Goal: Use online tool/utility: Utilize a website feature to perform a specific function

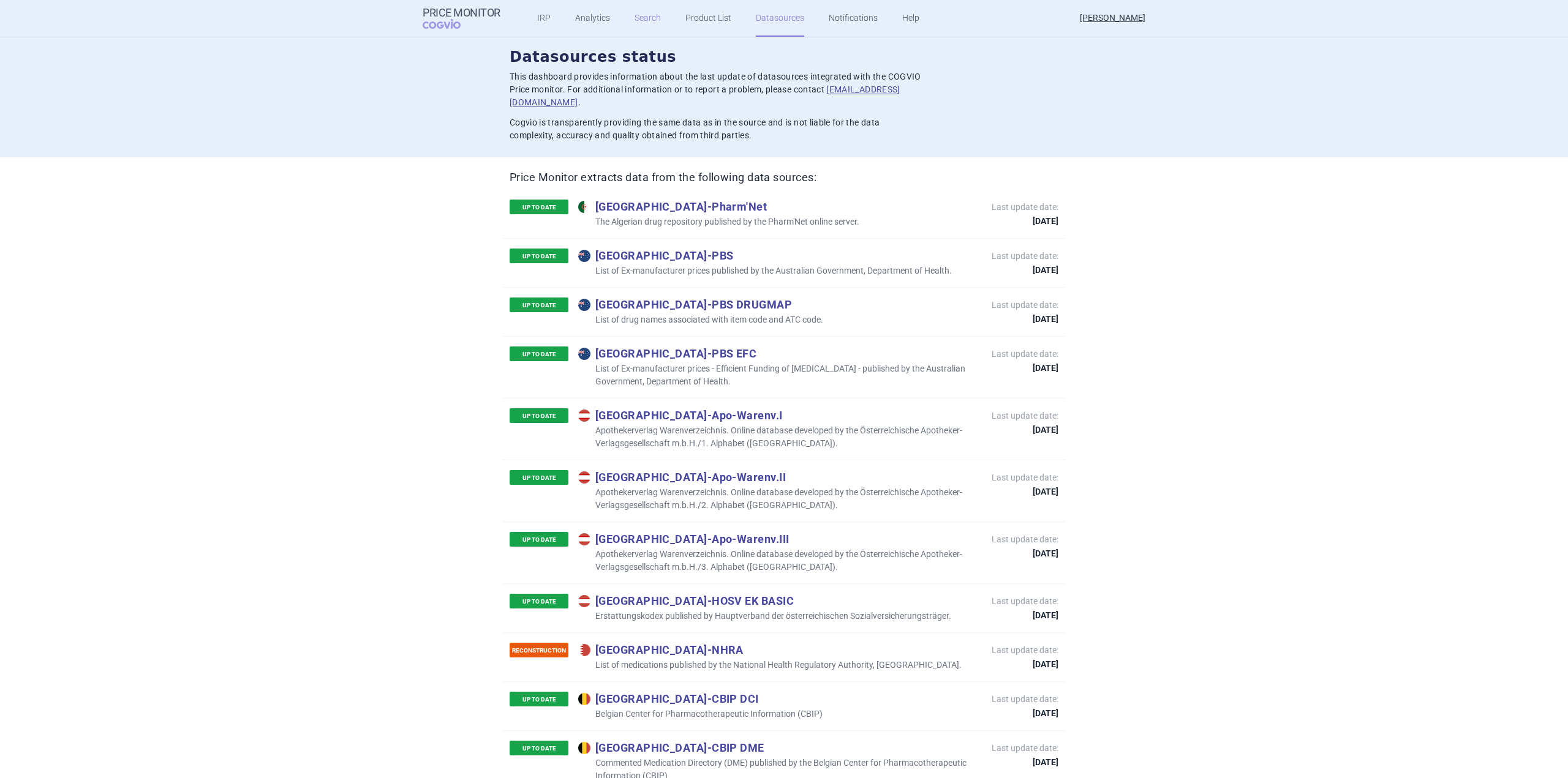
click at [651, 27] on link "Search" at bounding box center [648, 18] width 27 height 37
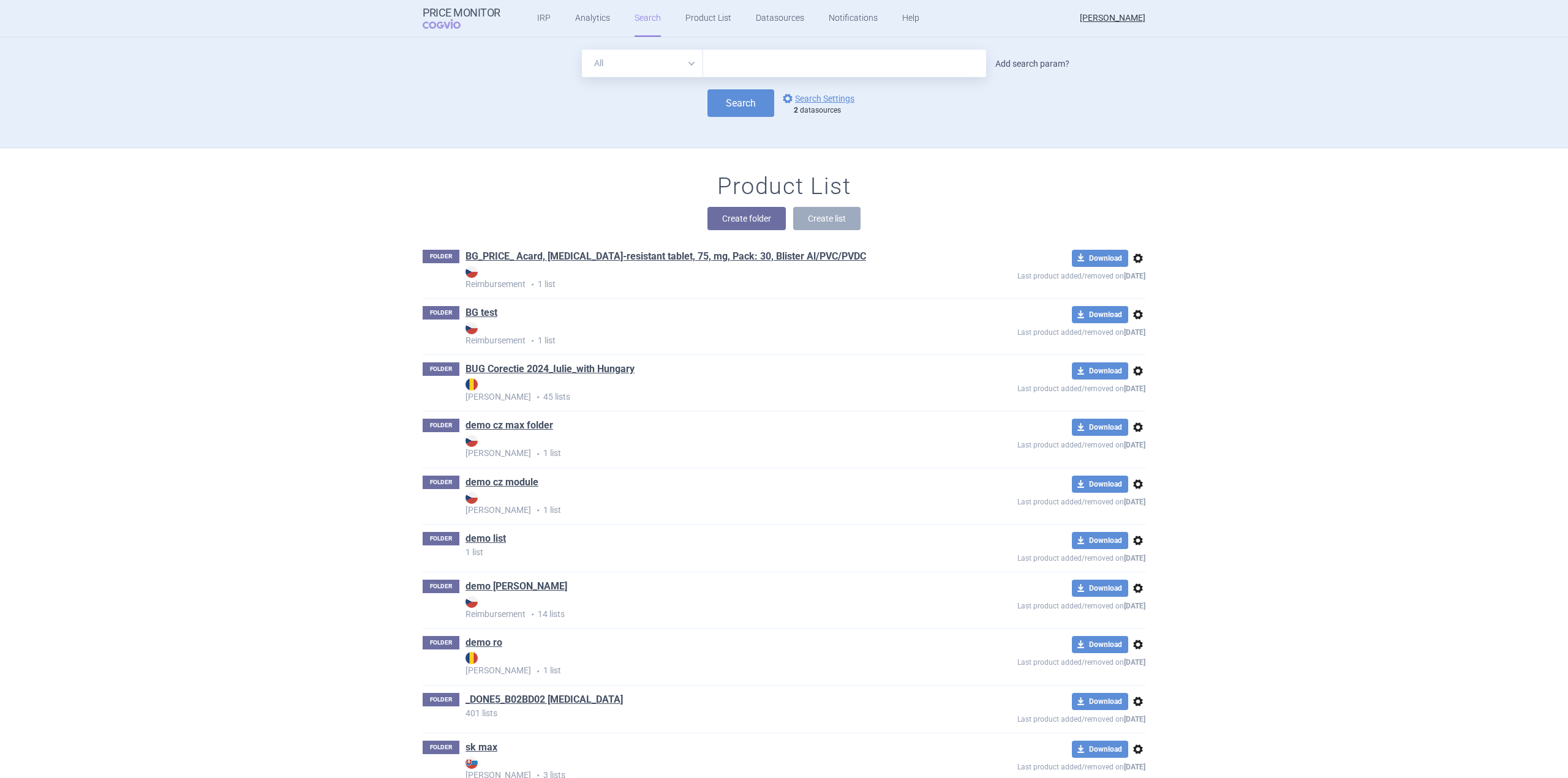
click at [1036, 60] on link "Add search param?" at bounding box center [1032, 64] width 74 height 9
select select "brandName"
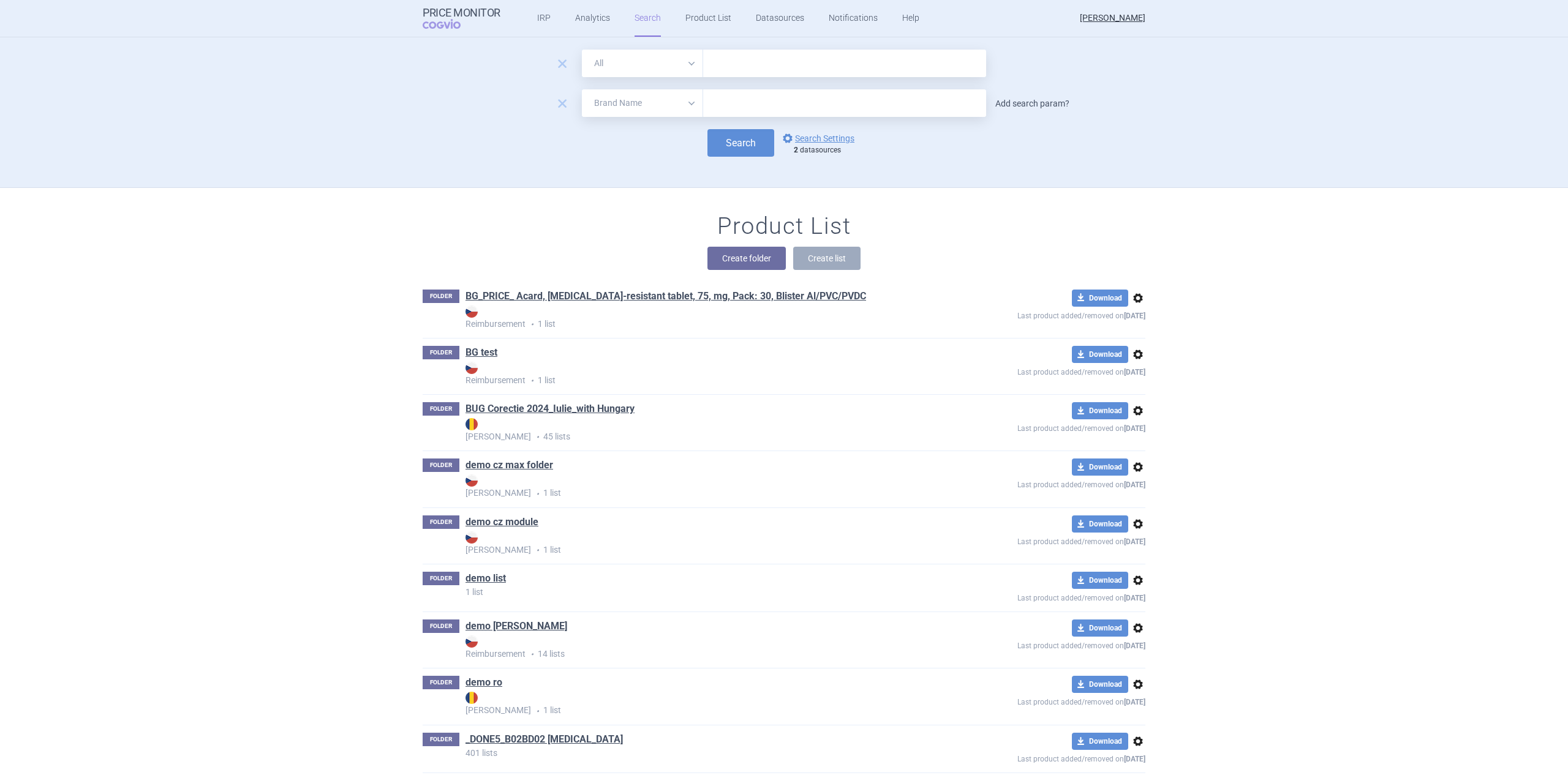
click at [1046, 107] on link "Add search param?" at bounding box center [1032, 104] width 74 height 9
select select "atc"
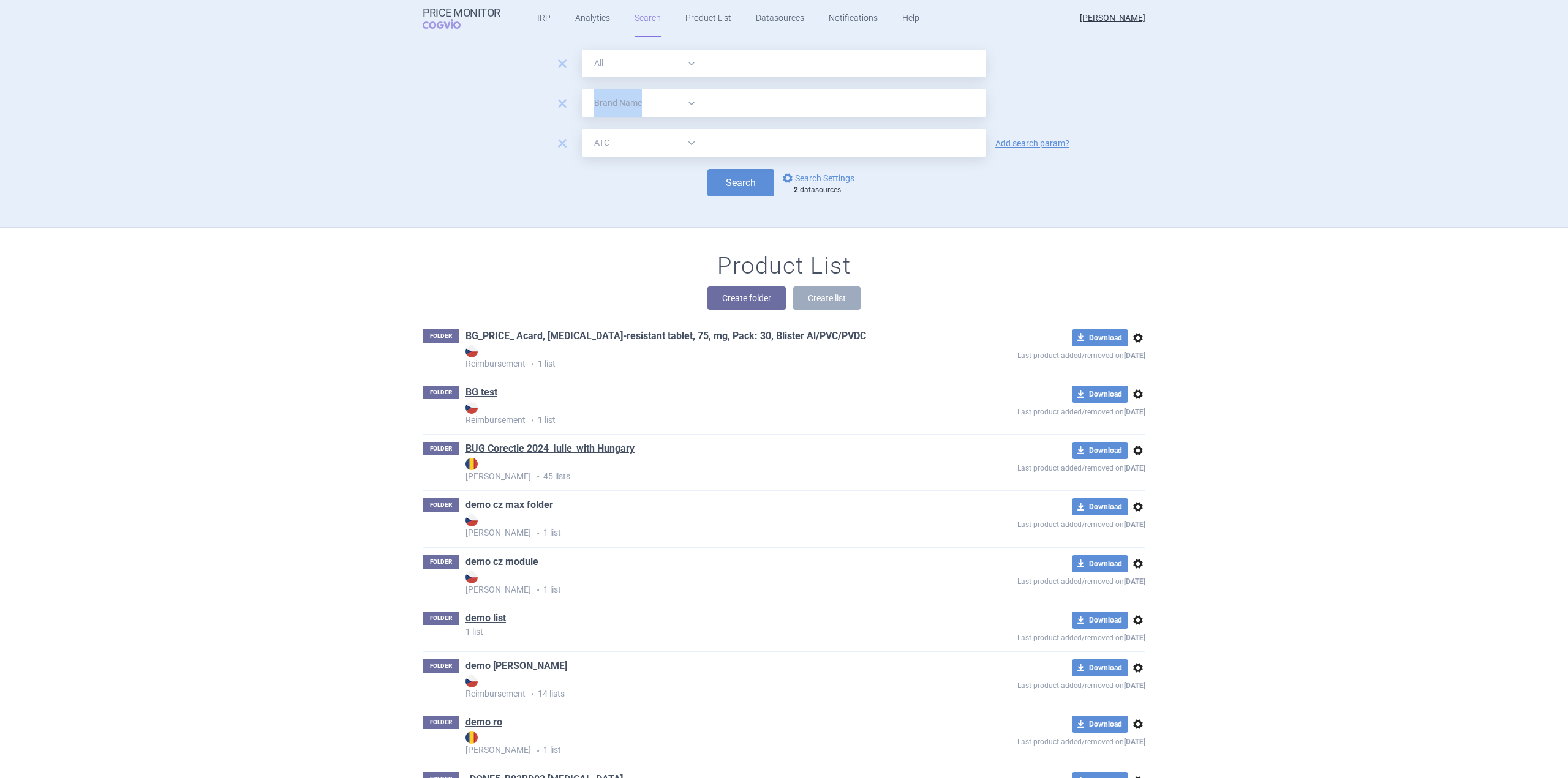
click at [1046, 107] on div "remove All Brand Name ATC Company Active Substance Country Newer than" at bounding box center [784, 102] width 722 height 27
click at [1045, 143] on link "Add search param?" at bounding box center [1032, 144] width 74 height 9
select select "mah"
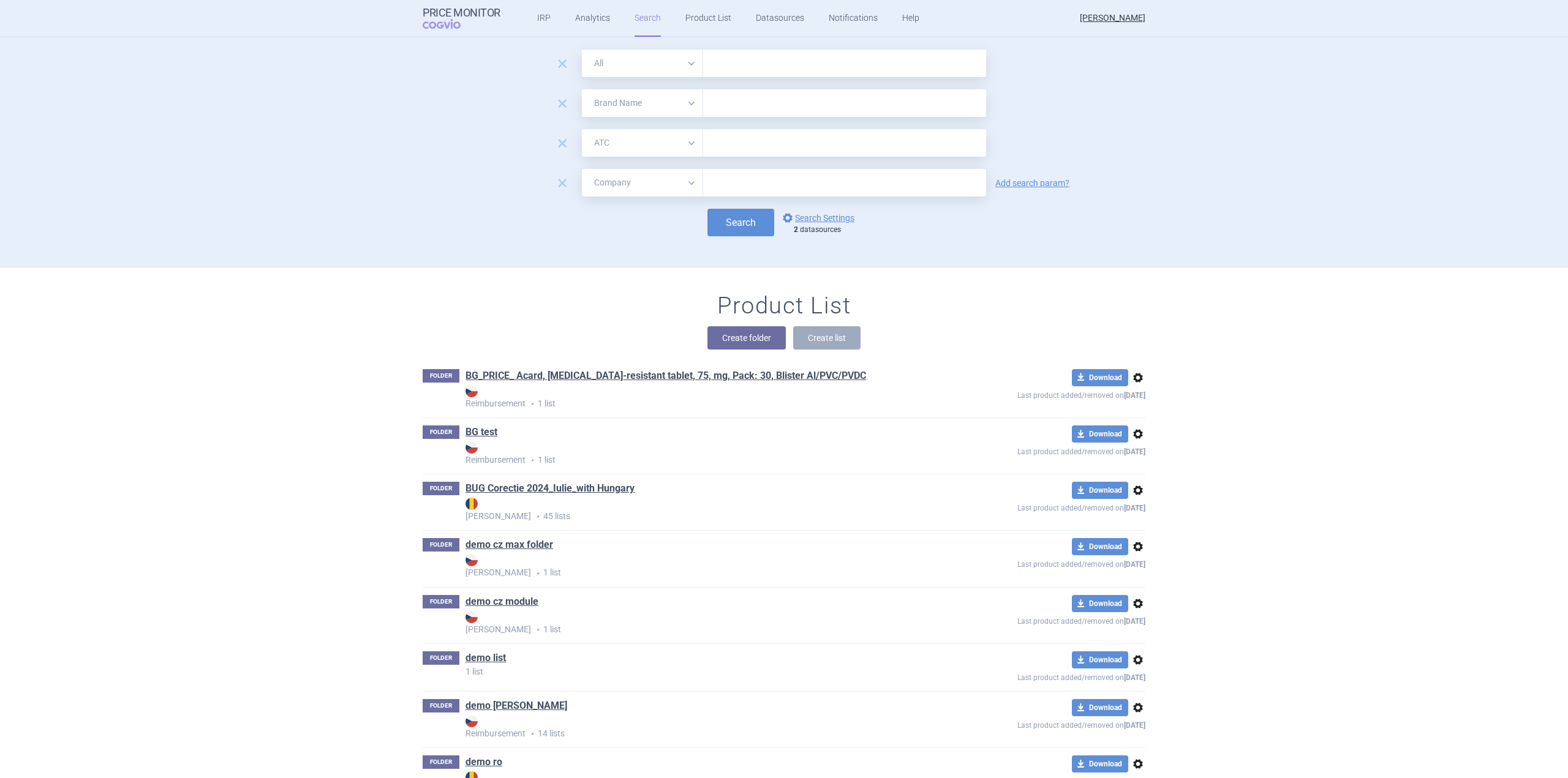
click at [630, 173] on select "All Brand Name ATC Company Active Substance Country Newer than" at bounding box center [642, 182] width 121 height 27
click at [765, 108] on input "text" at bounding box center [845, 102] width 283 height 27
type input "[PERSON_NAME]"
click at [763, 136] on input "text" at bounding box center [845, 142] width 283 height 27
type input "lol"
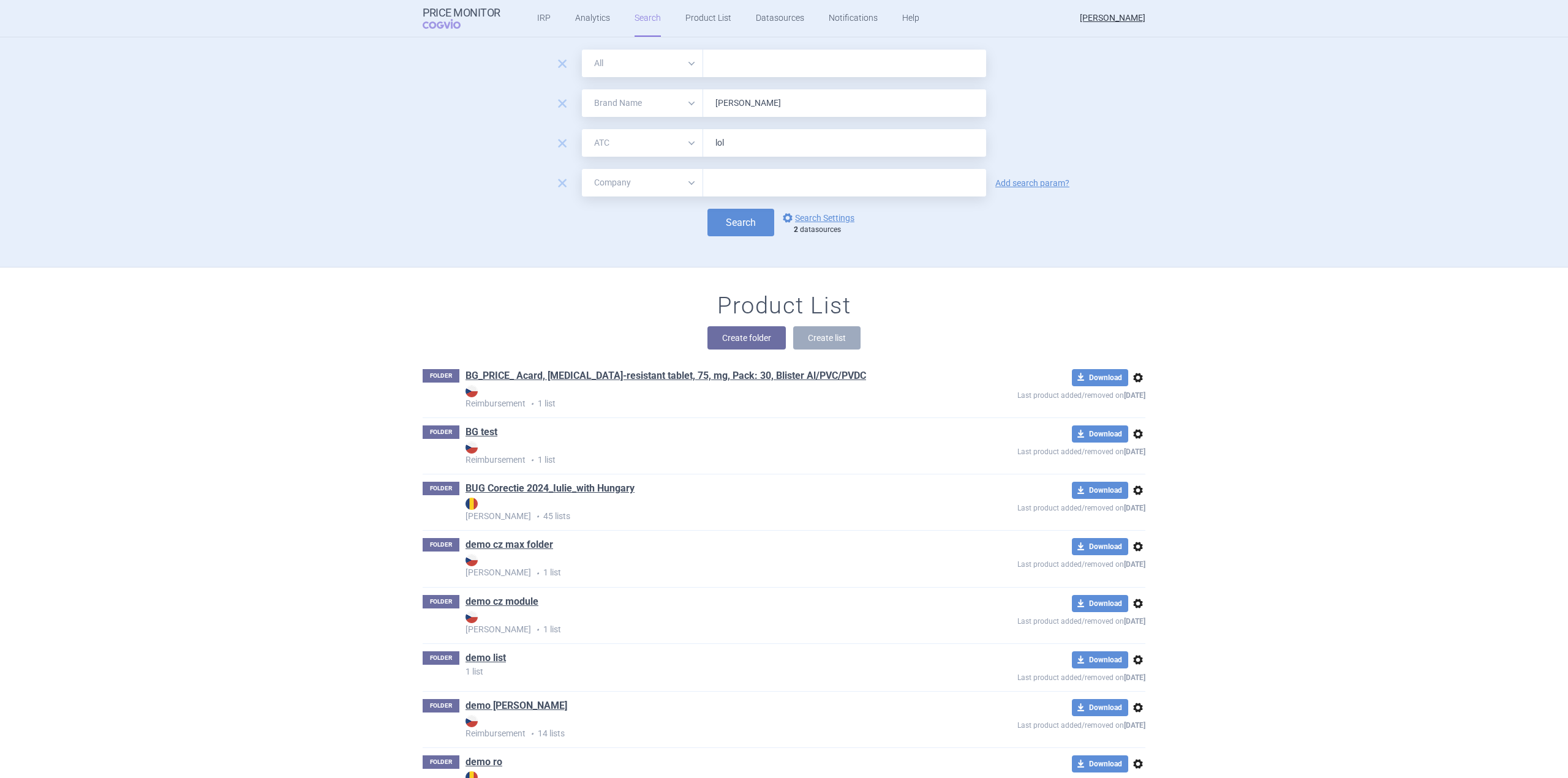
click at [745, 177] on input "text" at bounding box center [845, 182] width 283 height 27
type input "mrdka"
click at [766, 67] on input "text" at bounding box center [845, 63] width 283 height 27
click at [610, 236] on div "Search options Search Settings 2 datasources" at bounding box center [784, 222] width 722 height 27
click at [748, 225] on button "Search" at bounding box center [740, 222] width 67 height 27
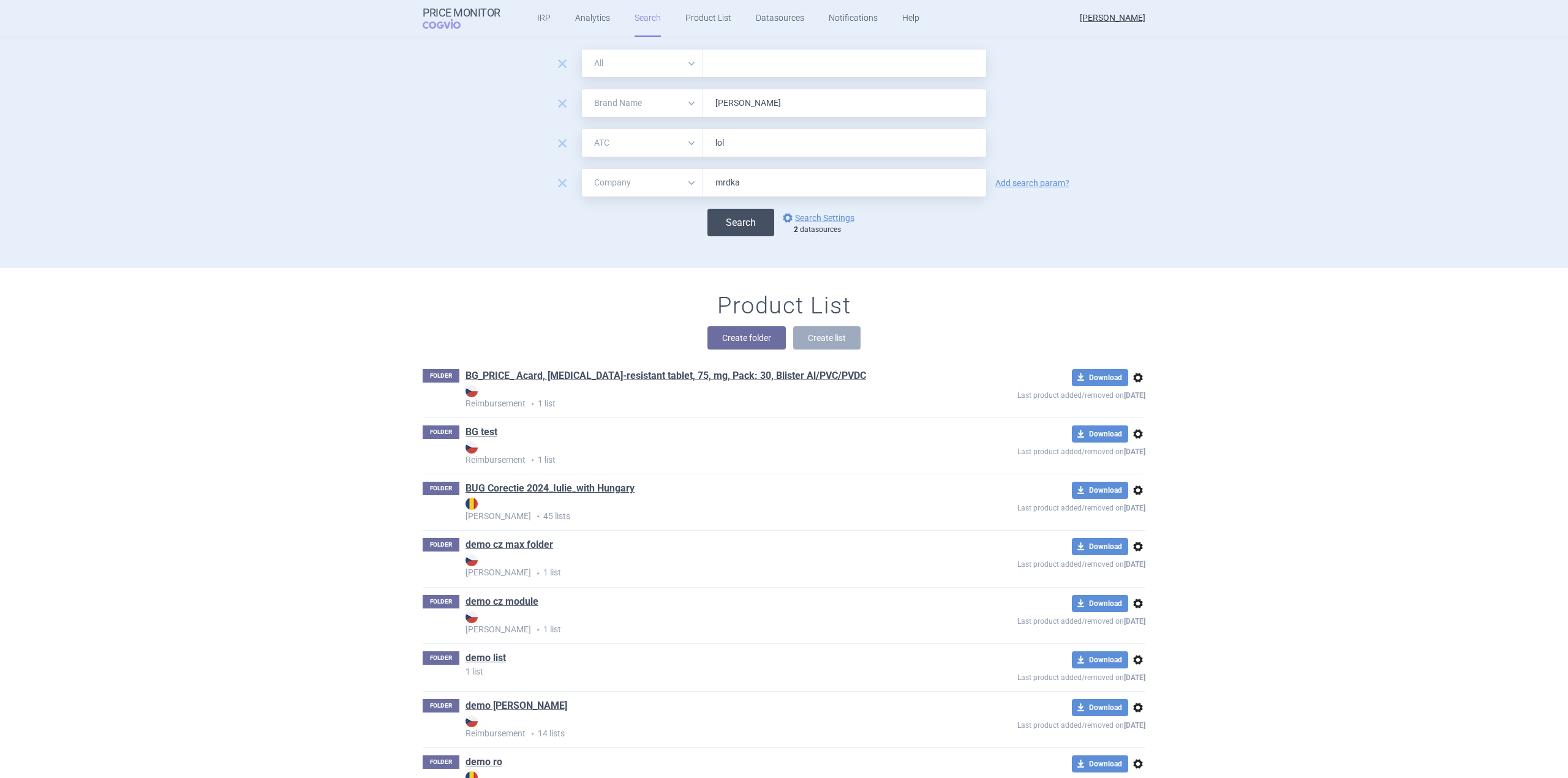
select select "brandName"
select select "atc"
select select "mah"
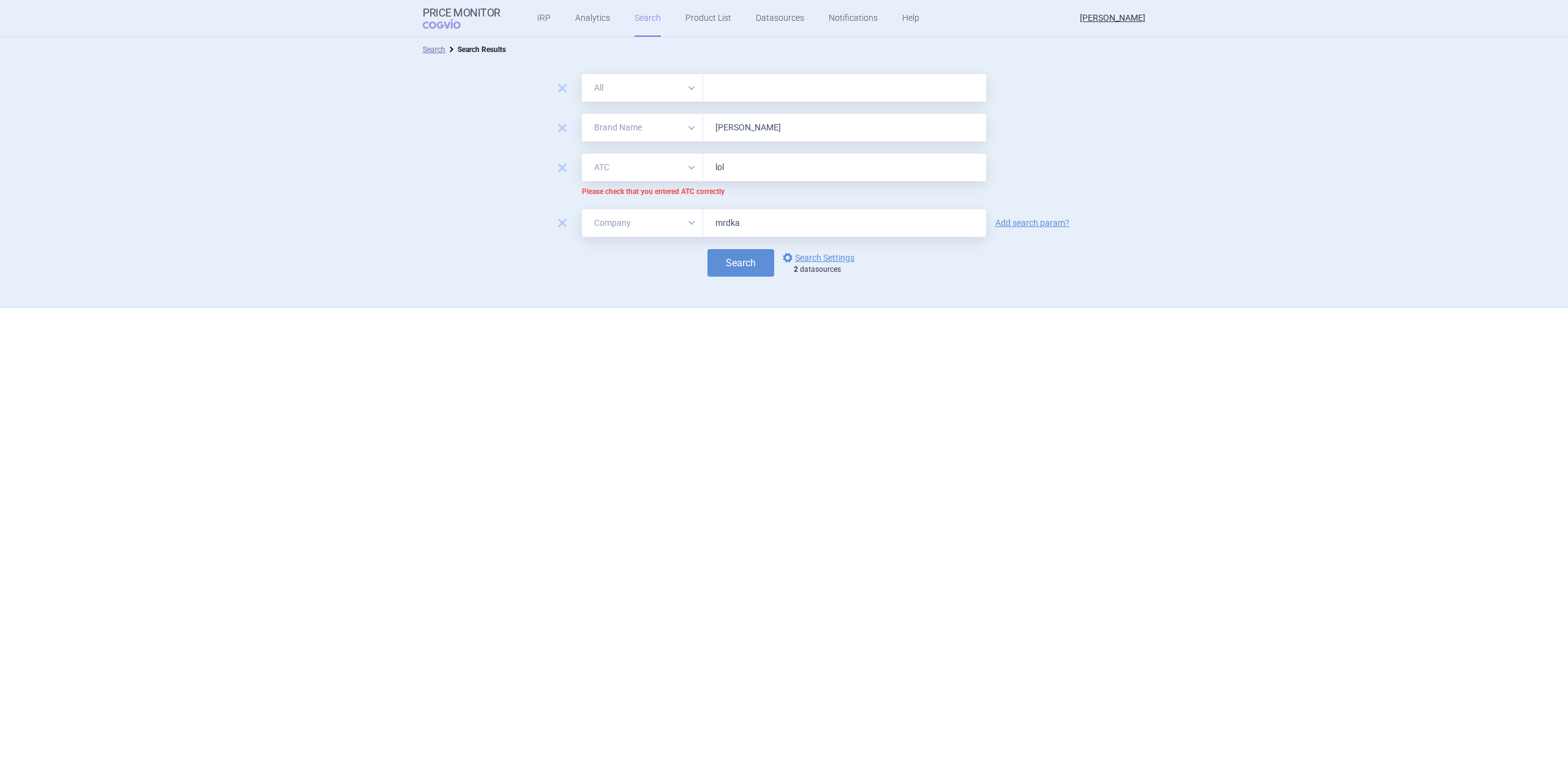
drag, startPoint x: 756, startPoint y: 172, endPoint x: 697, endPoint y: 175, distance: 59.1
click at [697, 175] on div "All Brand Name ATC Company Active Substance Country Newer than lol" at bounding box center [784, 167] width 404 height 27
click at [562, 168] on span "remove" at bounding box center [562, 167] width 17 height 17
select select "mah"
type input "mrdka"
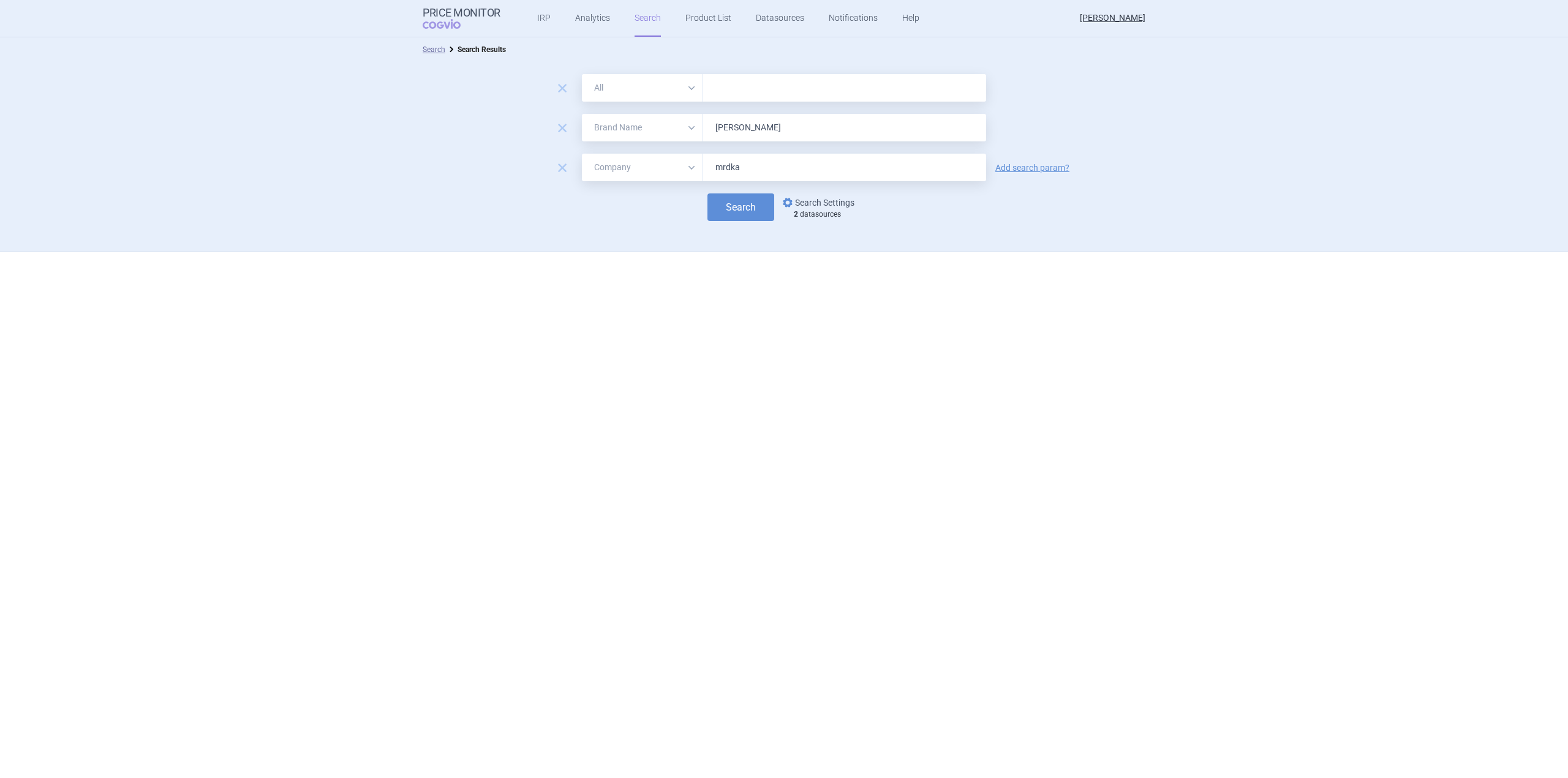
click at [809, 200] on link "options Search Settings" at bounding box center [817, 203] width 74 height 15
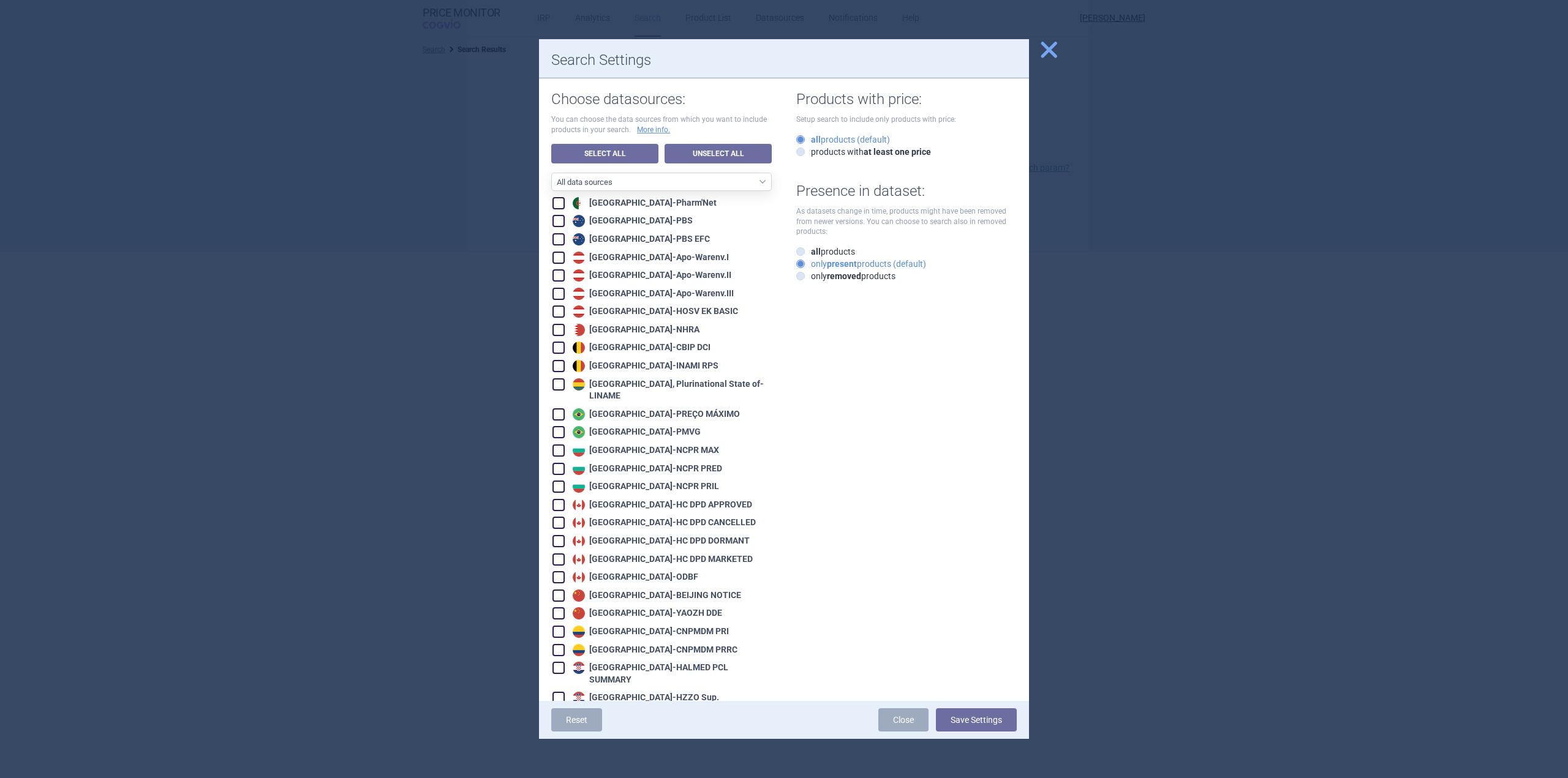
click at [1037, 60] on button "close" at bounding box center [1045, 51] width 31 height 24
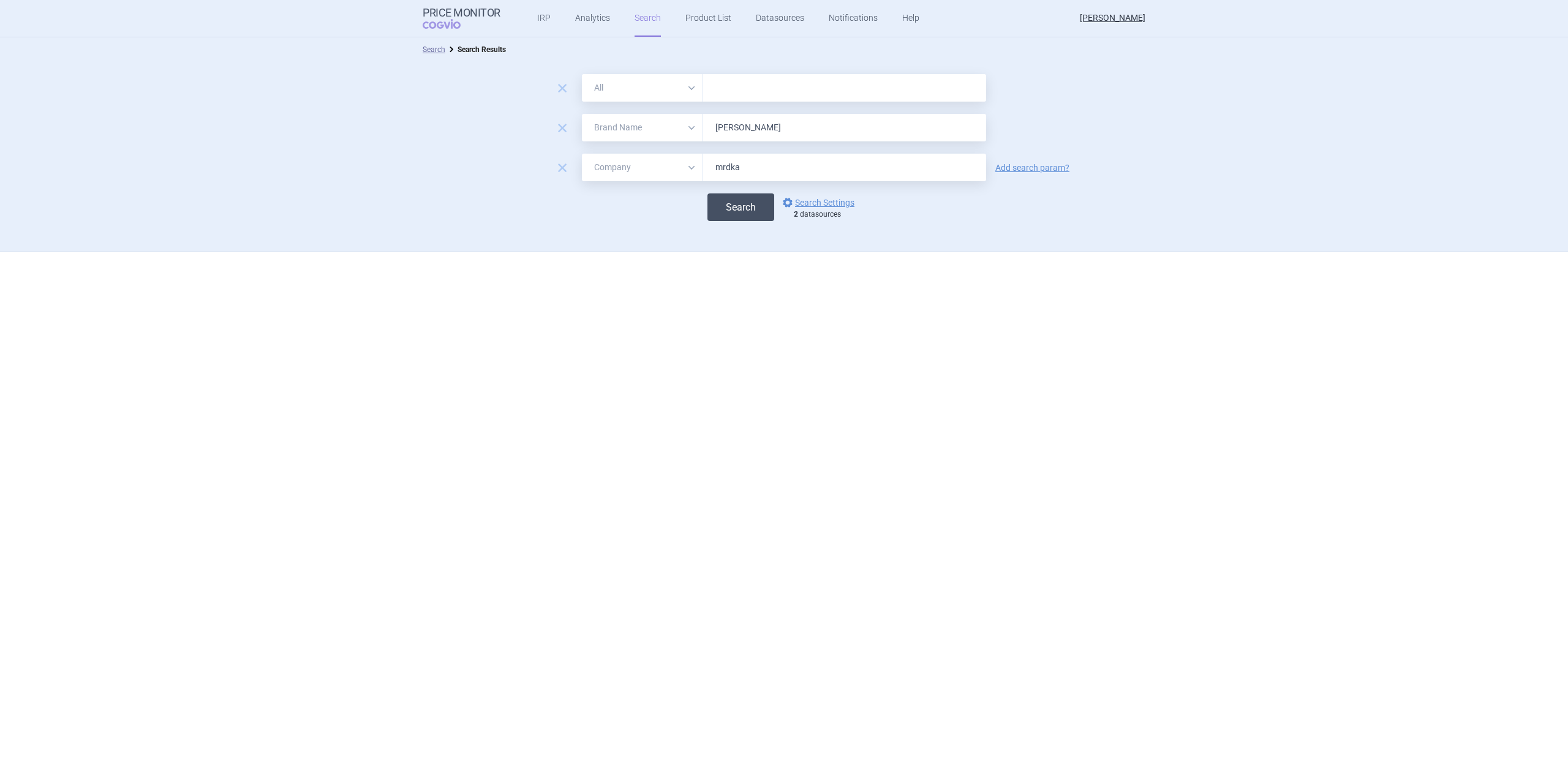
click at [743, 205] on button "Search" at bounding box center [740, 206] width 67 height 27
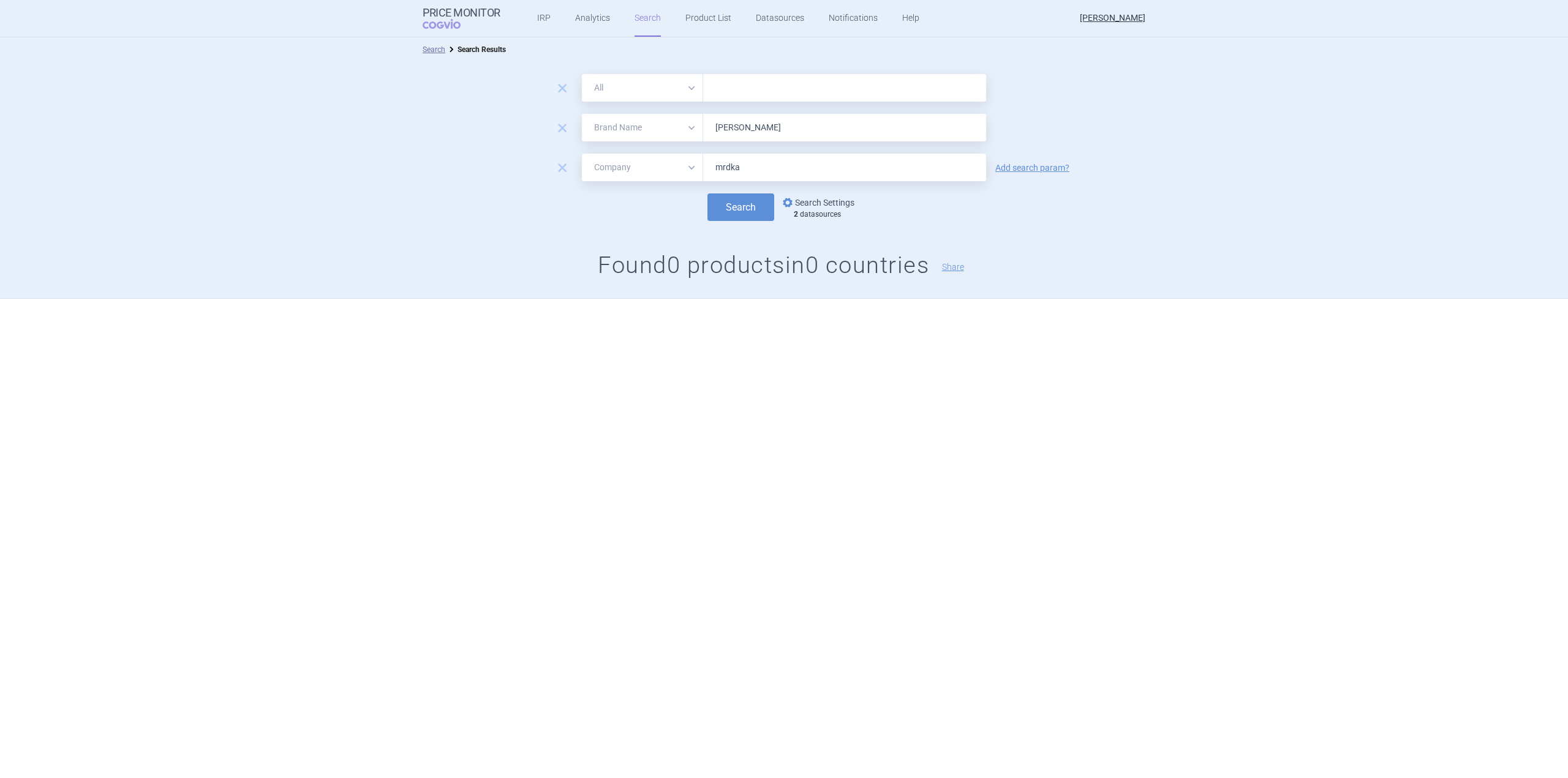
click at [815, 197] on link "options Search Settings" at bounding box center [817, 203] width 74 height 15
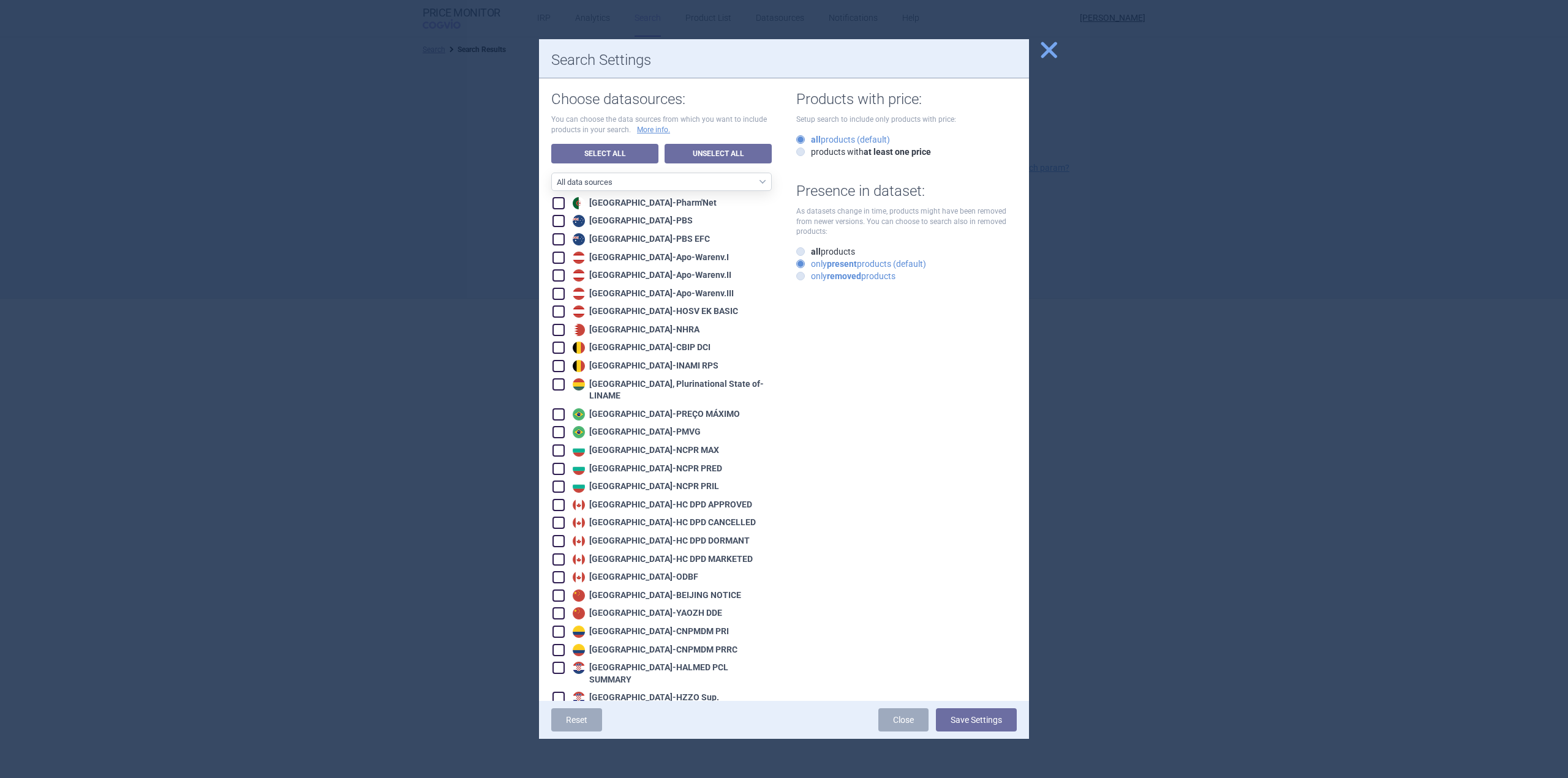
click at [848, 273] on strong "removed" at bounding box center [843, 276] width 35 height 10
click at [809, 273] on input "only removed products" at bounding box center [803, 276] width 13 height 13
radio input "true"
click at [976, 707] on div "Reset Close Save Settings" at bounding box center [784, 720] width 490 height 38
click at [980, 712] on button "Save Settings" at bounding box center [976, 720] width 81 height 24
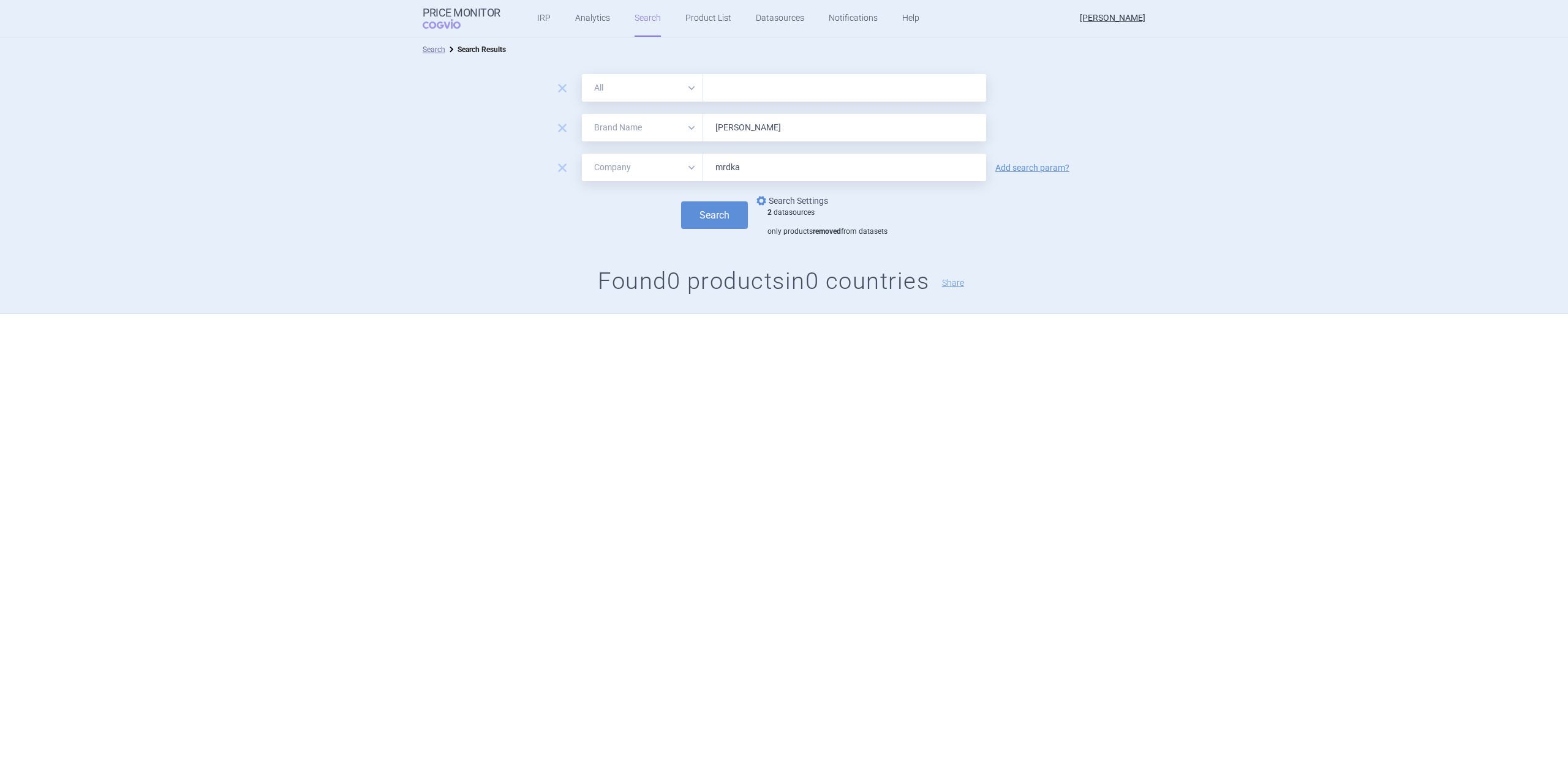
click at [813, 201] on link "options Search Settings" at bounding box center [791, 200] width 74 height 15
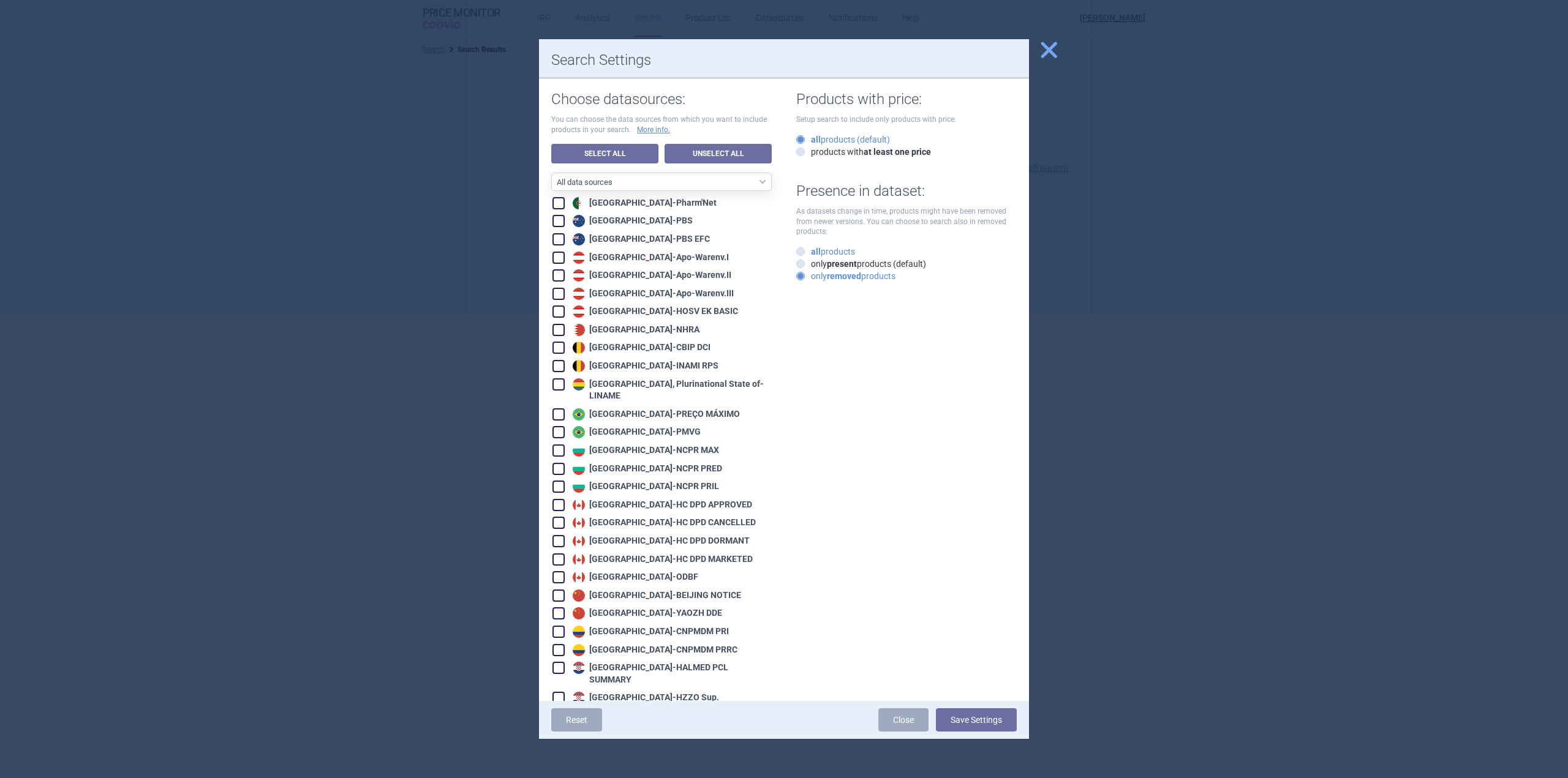
click at [831, 247] on label "all products" at bounding box center [826, 251] width 59 height 13
click at [809, 247] on input "all products" at bounding box center [803, 252] width 13 height 13
radio input "true"
click at [987, 719] on button "Save Settings" at bounding box center [976, 720] width 81 height 24
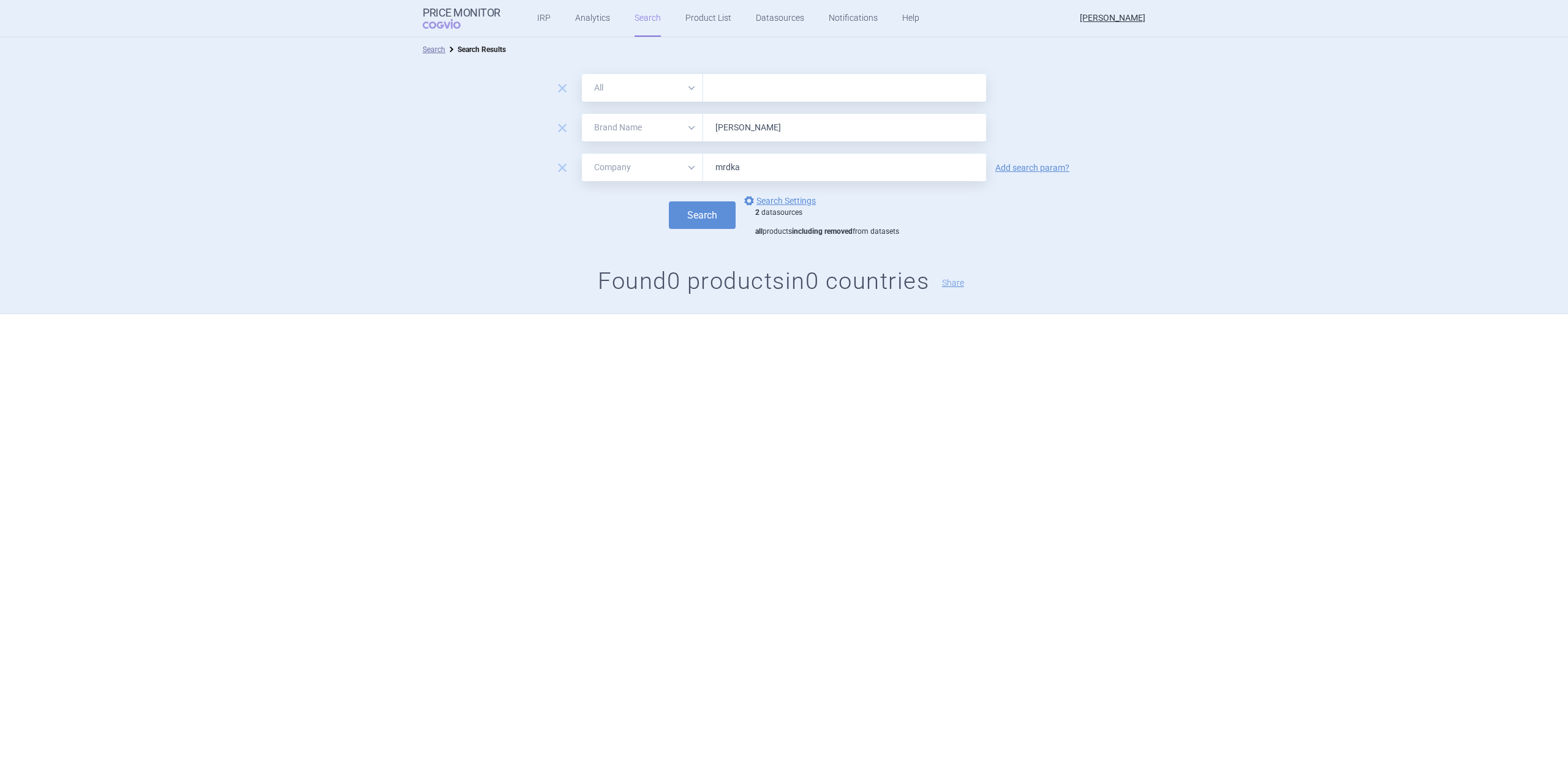
click at [792, 209] on div "2 datasources all products including removed from datasets" at bounding box center [826, 222] width 144 height 29
click at [793, 205] on link "options Search Settings" at bounding box center [778, 200] width 74 height 15
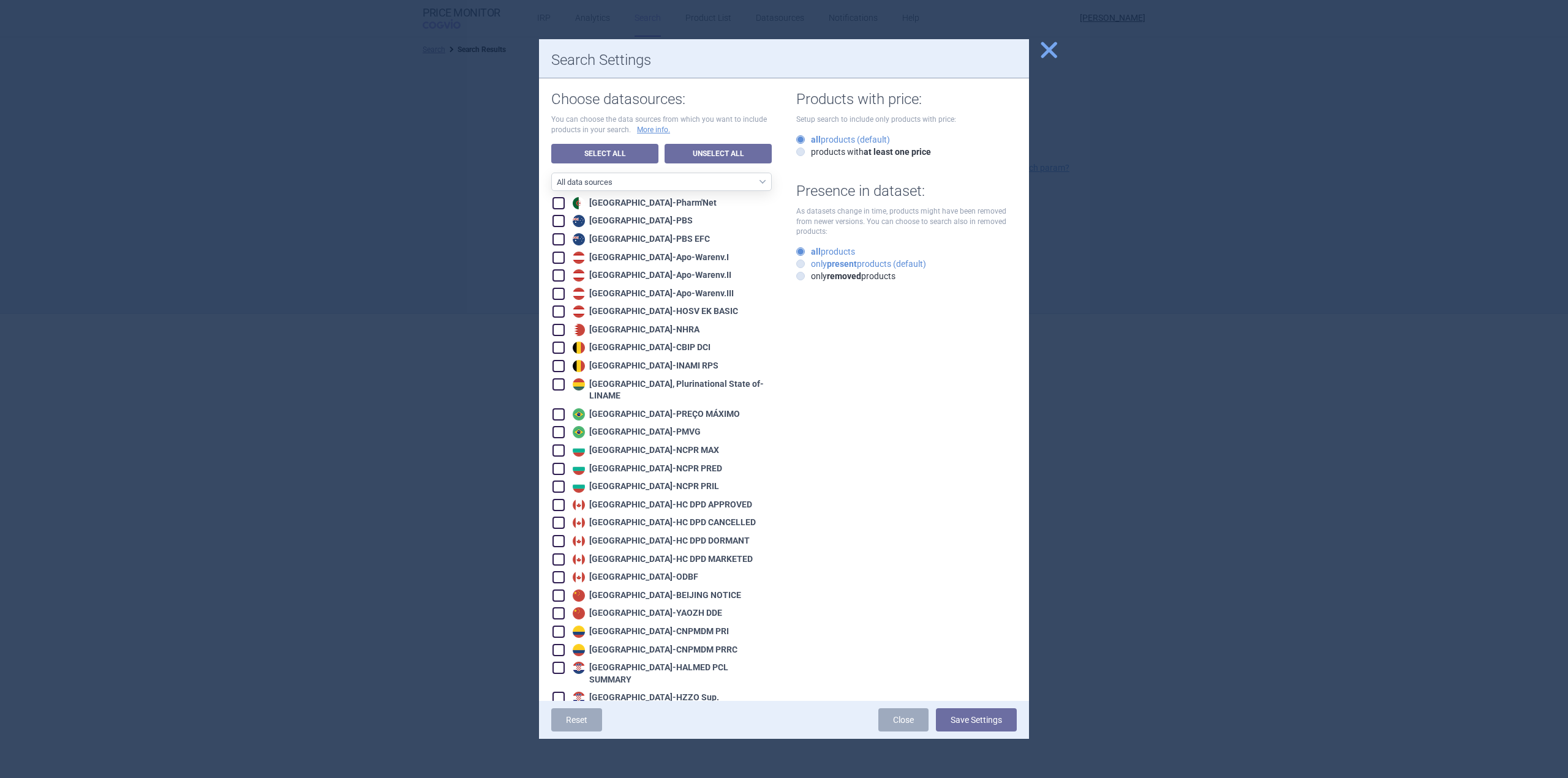
click at [823, 264] on label "only present products (default)" at bounding box center [861, 264] width 130 height 13
click at [809, 264] on input "only present products (default)" at bounding box center [803, 264] width 13 height 13
radio input "true"
click at [978, 710] on button "Save Settings" at bounding box center [976, 720] width 81 height 24
